Goal: Obtain resource: Download file/media

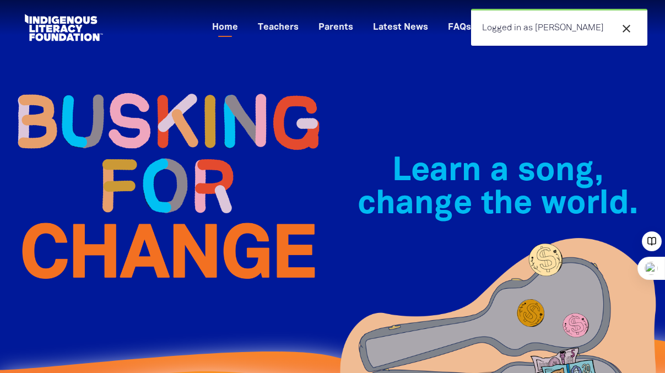
click at [626, 27] on icon "close" at bounding box center [626, 28] width 13 height 13
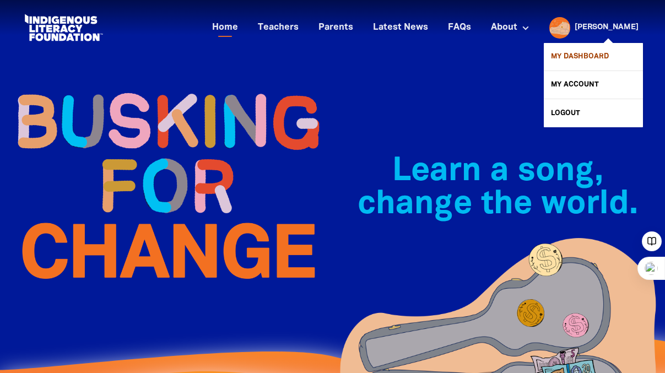
click at [594, 60] on link "My Dashboard" at bounding box center [593, 57] width 99 height 28
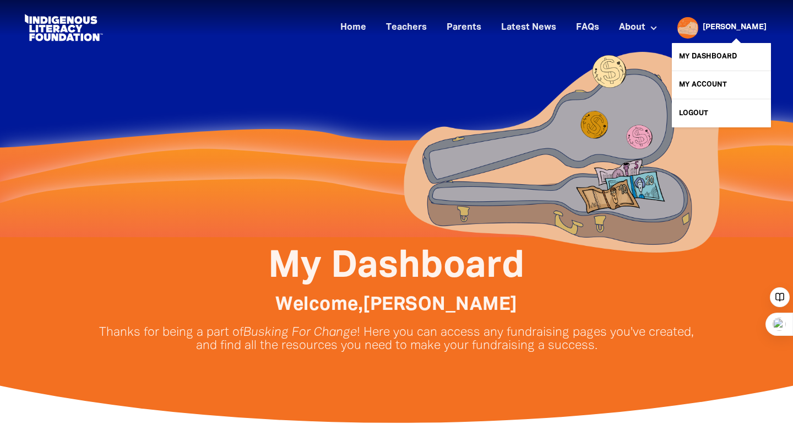
click at [664, 25] on link "[PERSON_NAME]" at bounding box center [735, 28] width 64 height 8
click at [664, 53] on link "My Dashboard" at bounding box center [721, 57] width 99 height 28
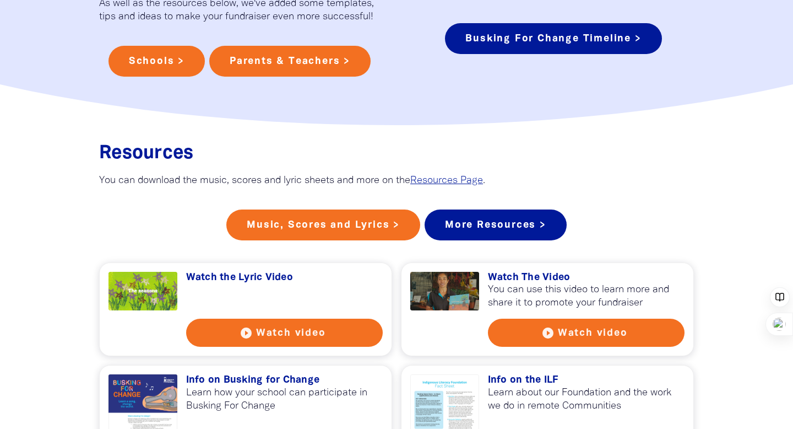
scroll to position [808, 0]
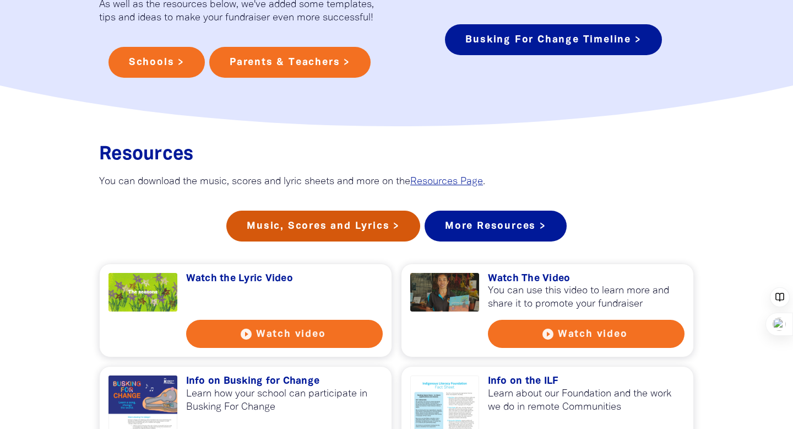
click at [312, 239] on link "Music, Scores and Lyrics >" at bounding box center [323, 225] width 194 height 31
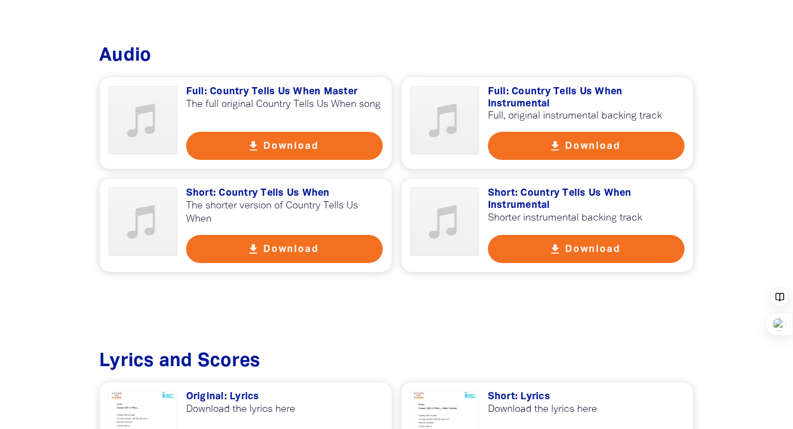
scroll to position [583, 0]
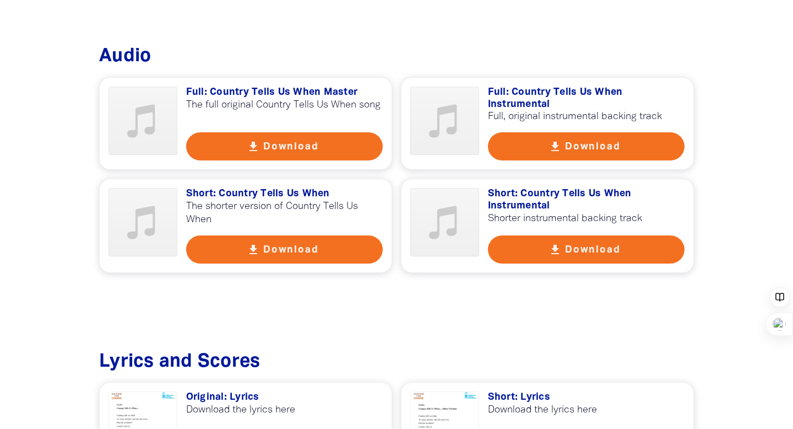
click at [598, 150] on button "get_app Download" at bounding box center [586, 146] width 197 height 28
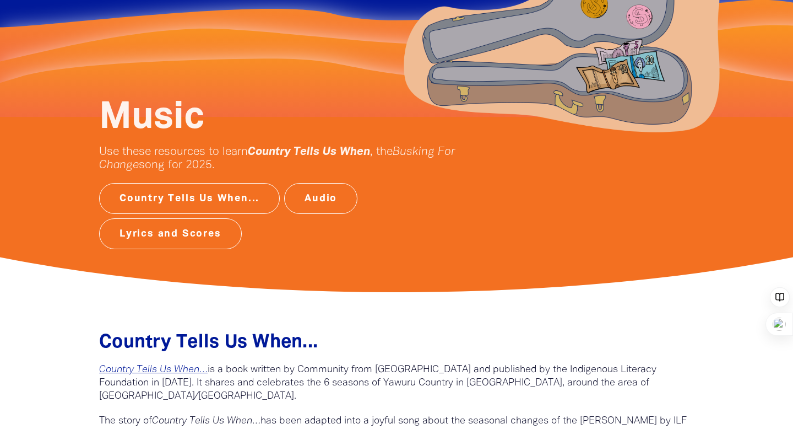
scroll to position [112, 0]
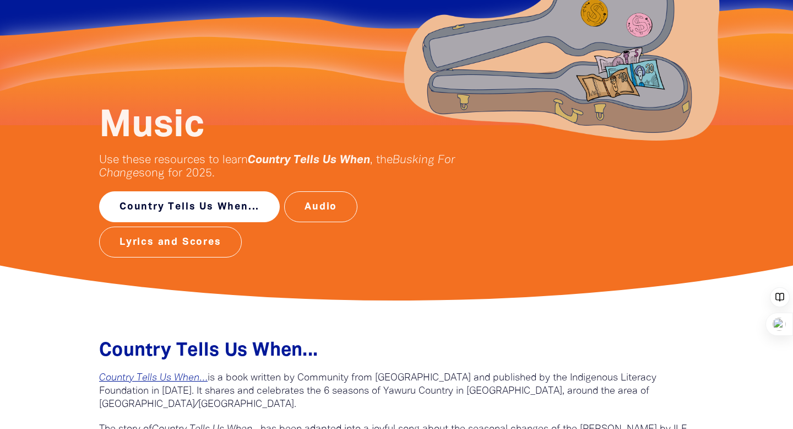
click at [191, 207] on link "Country Tells Us When..." at bounding box center [189, 206] width 181 height 31
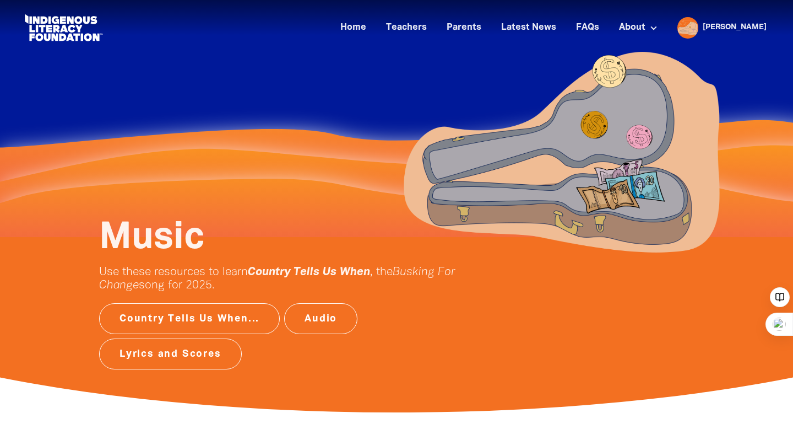
scroll to position [112, 0]
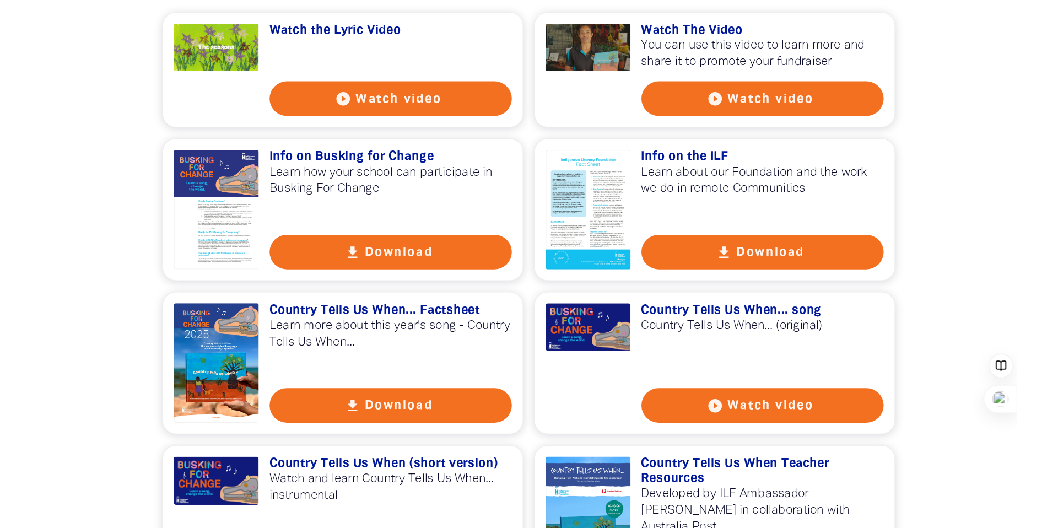
scroll to position [1064, 0]
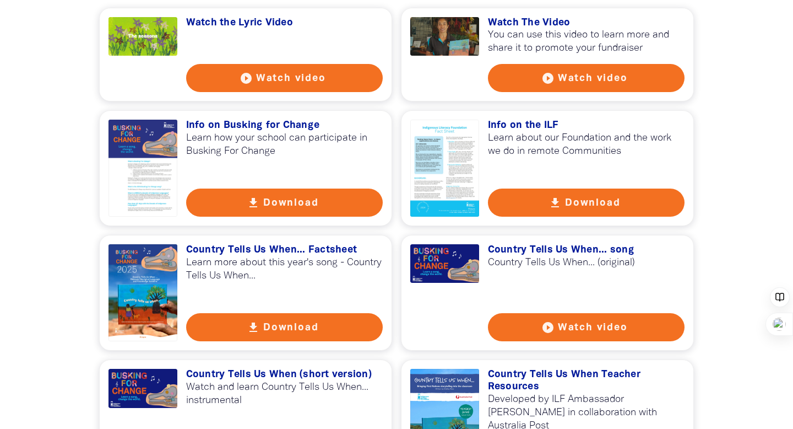
click at [273, 92] on button "play_circle_filled Watch video" at bounding box center [284, 78] width 197 height 28
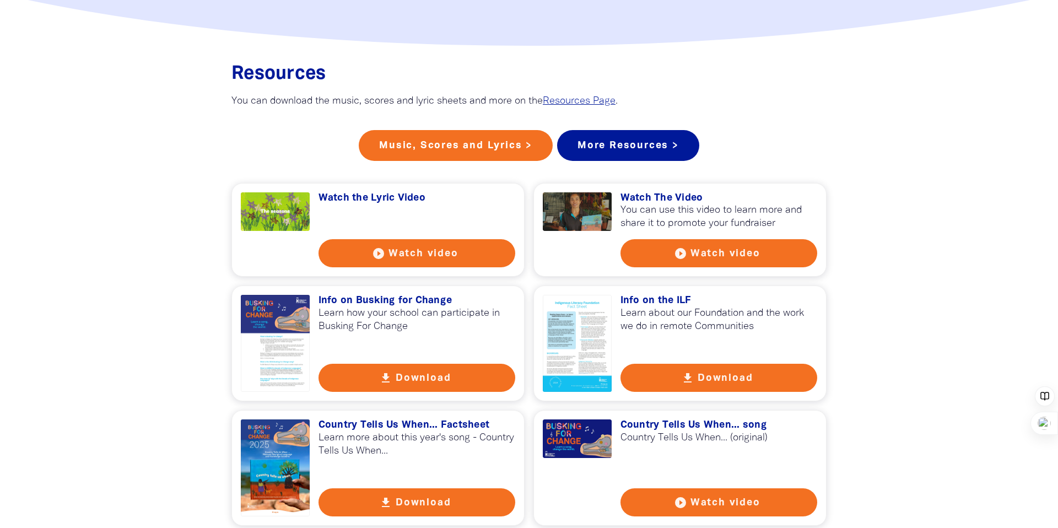
scroll to position [892, 0]
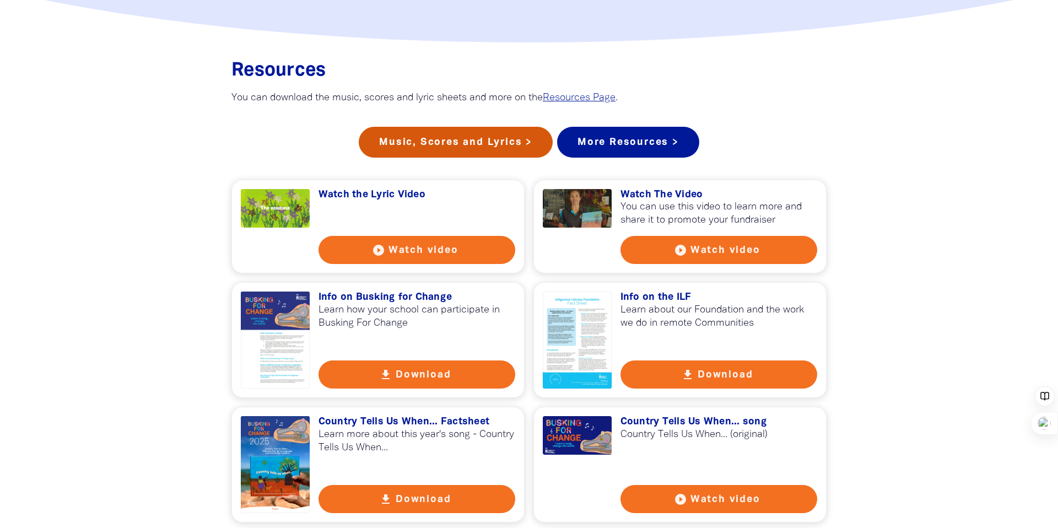
click at [454, 154] on link "Music, Scores and Lyrics >" at bounding box center [456, 142] width 194 height 31
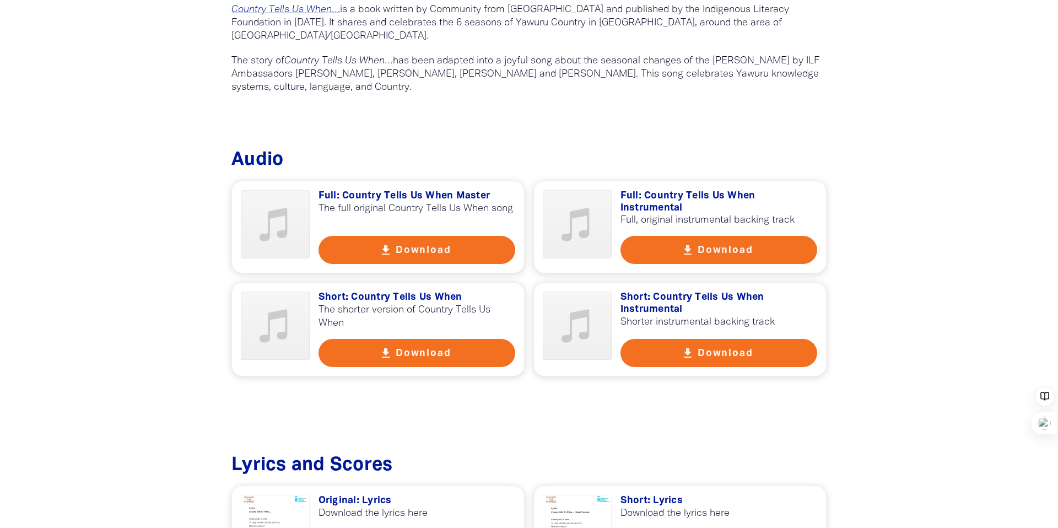
scroll to position [482, 0]
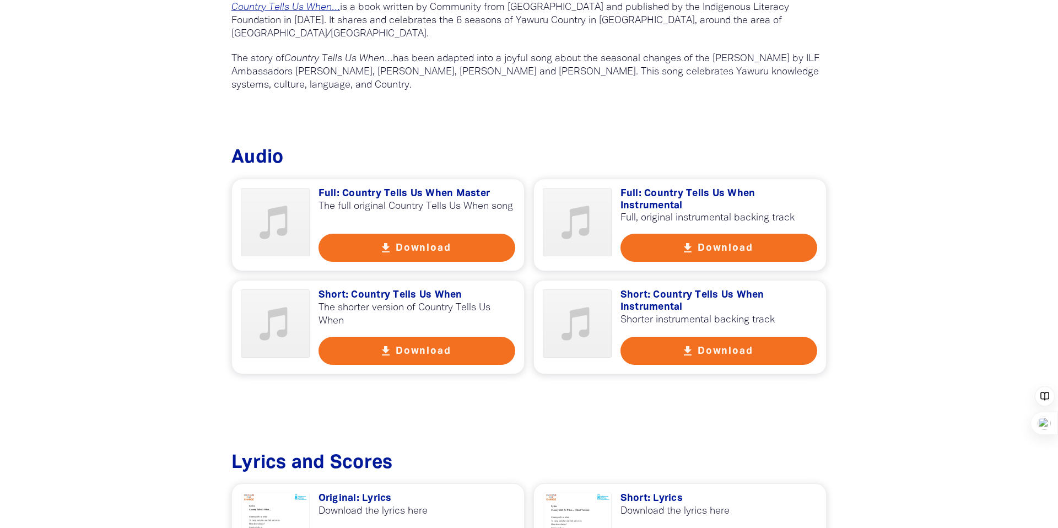
click at [664, 247] on button "get_app Download" at bounding box center [718, 248] width 197 height 28
